Goal: Entertainment & Leisure: Consume media (video, audio)

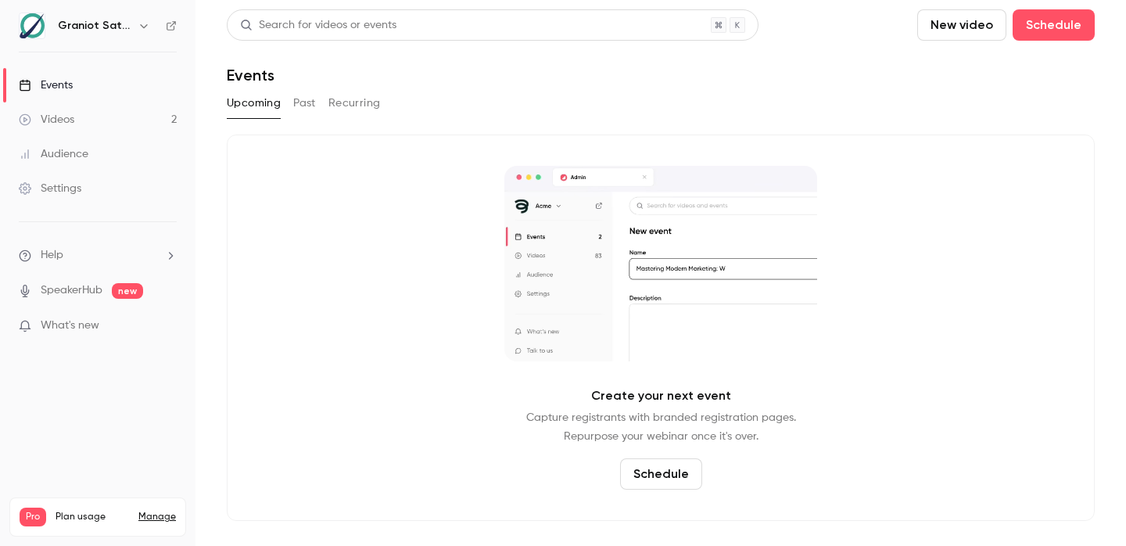
click at [113, 121] on link "Videos 2" at bounding box center [98, 119] width 196 height 34
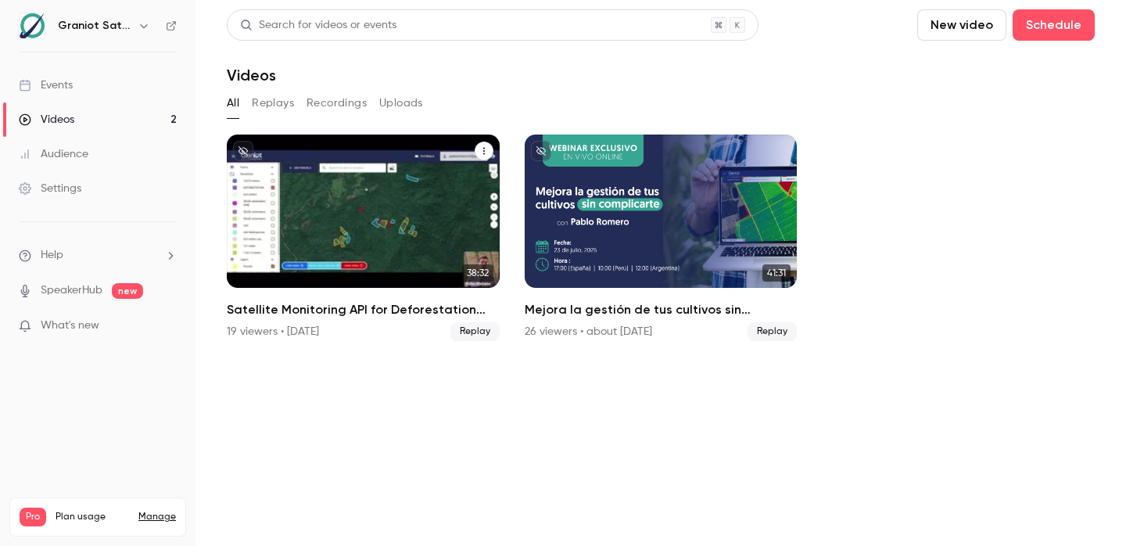
click at [311, 307] on h2 "Satellite Monitoring API for Deforestation Verification – EUDR Supply Chains" at bounding box center [363, 309] width 273 height 19
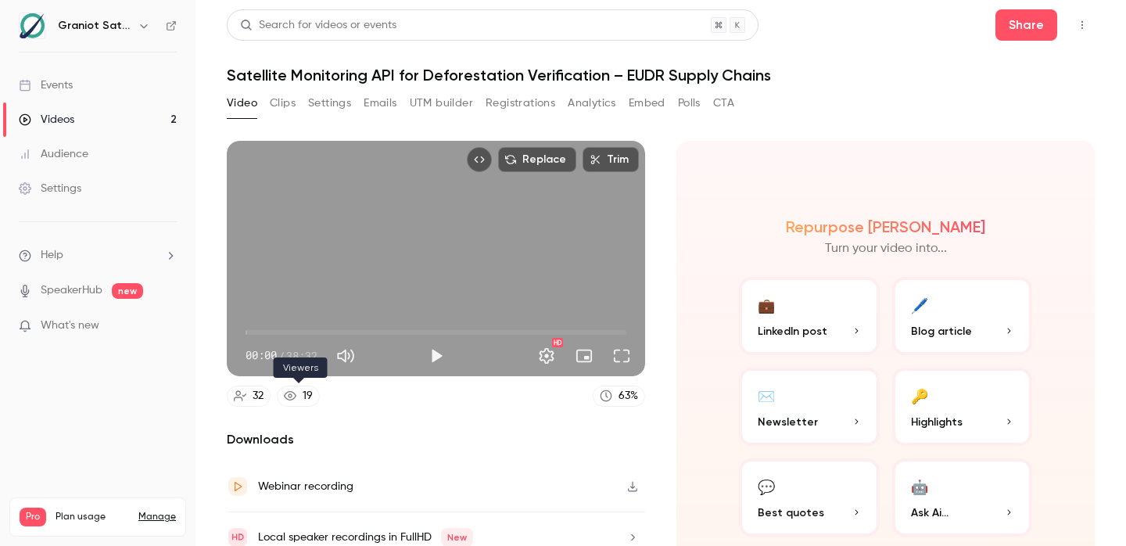
click at [300, 403] on link "19" at bounding box center [298, 396] width 43 height 21
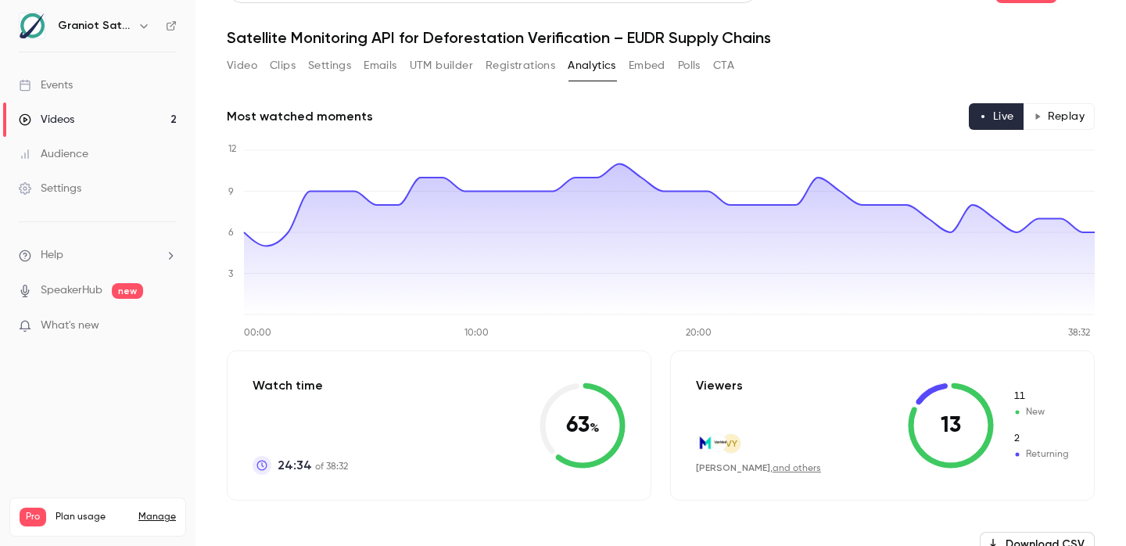
scroll to position [38, 0]
click at [1076, 123] on button "Replay" at bounding box center [1059, 115] width 71 height 27
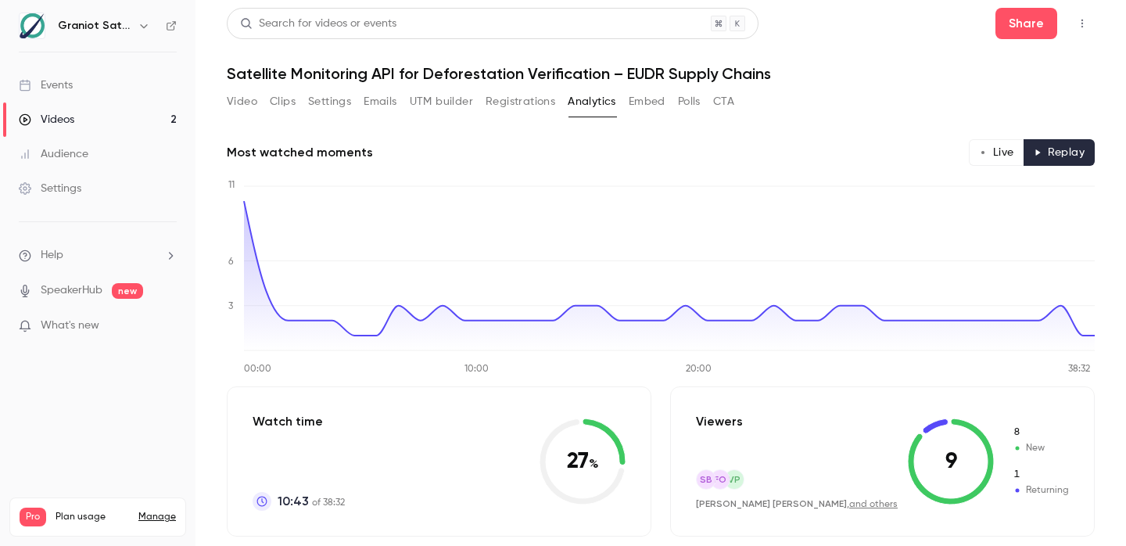
scroll to position [0, 0]
